Goal: Check status: Check status

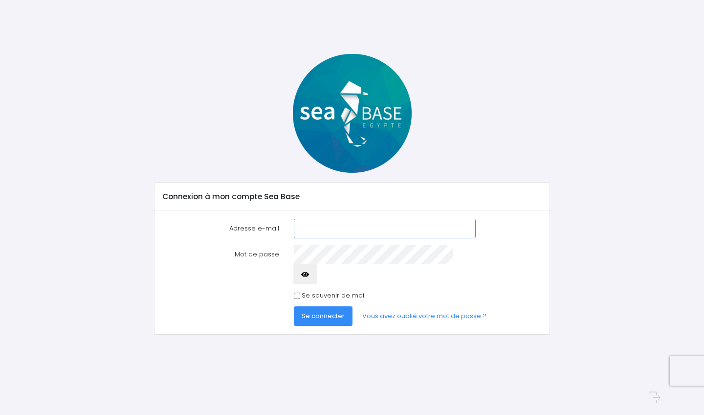
type input "fabienne.milet@orange.fr"
click at [324, 311] on span "Se connecter" at bounding box center [323, 315] width 43 height 9
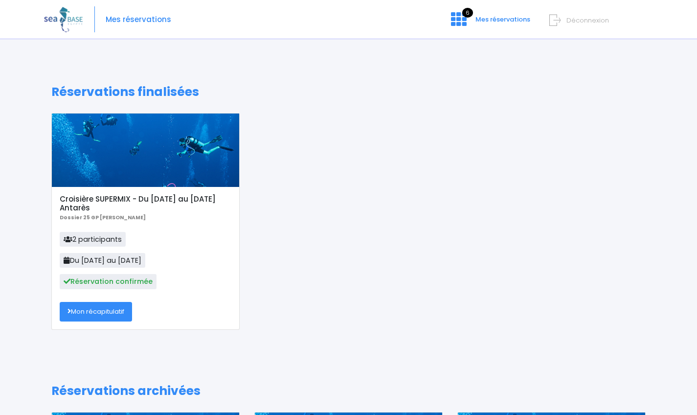
click at [116, 310] on link "Mon récapitulatif" at bounding box center [96, 312] width 72 height 20
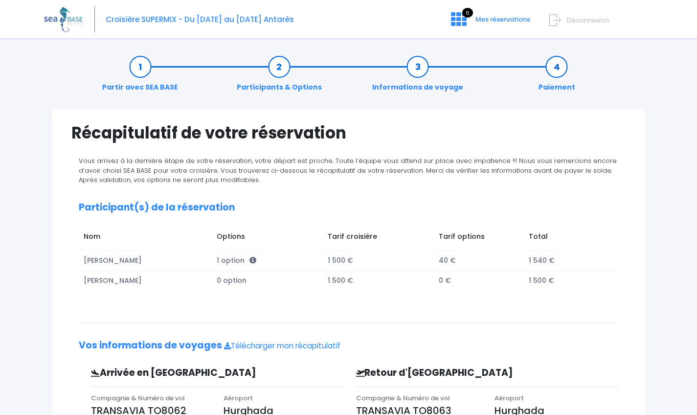
click at [282, 64] on link "Participants & Options" at bounding box center [279, 77] width 95 height 31
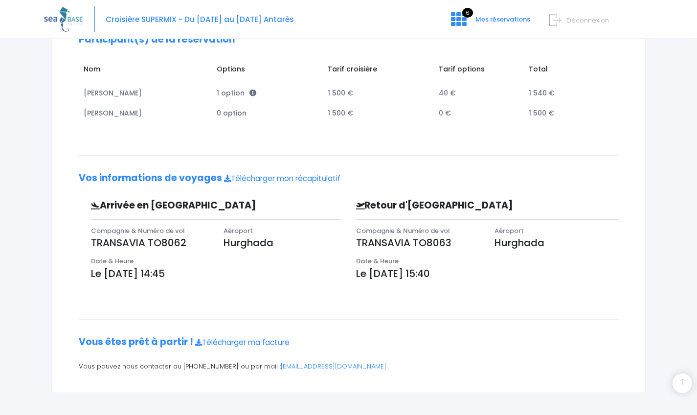
scroll to position [195, 0]
